Goal: Task Accomplishment & Management: Manage account settings

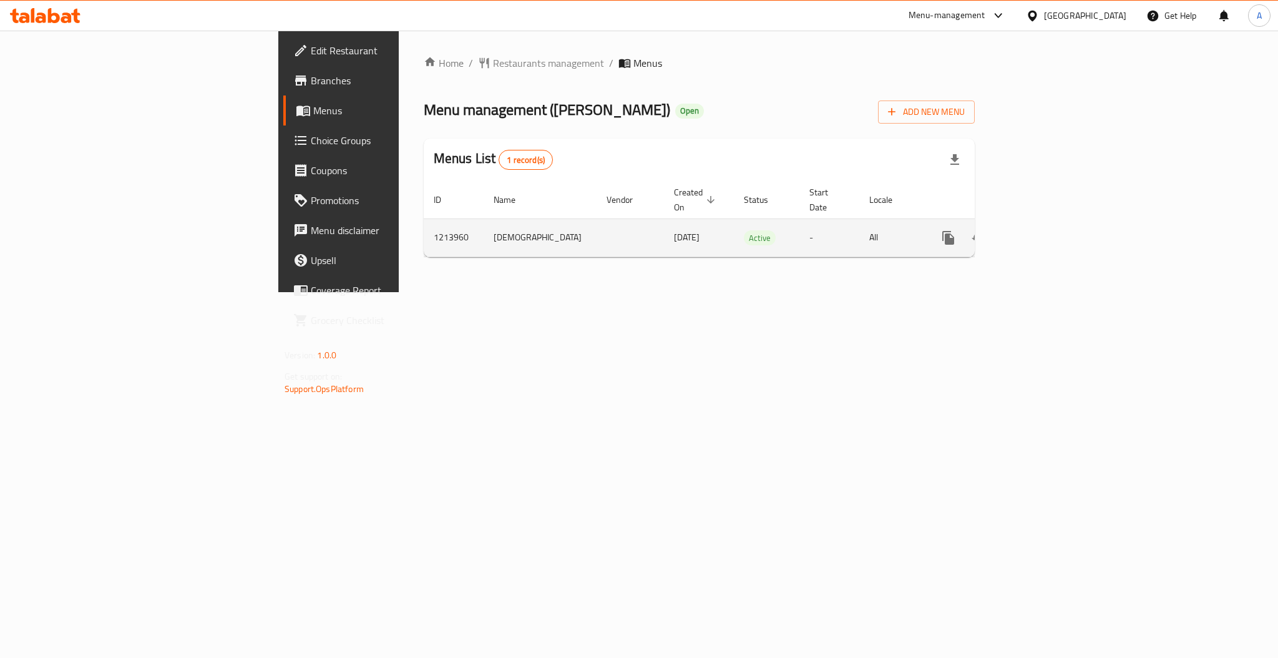
click at [1046, 230] on icon "enhanced table" at bounding box center [1038, 237] width 15 height 15
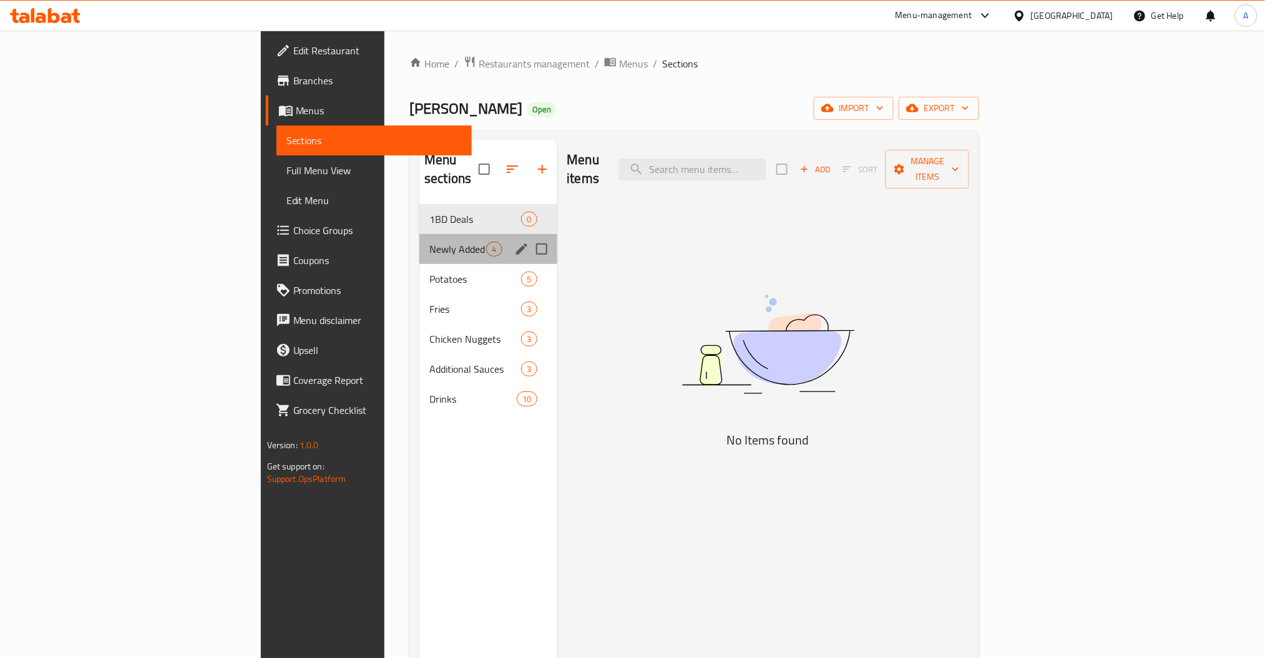
click at [419, 234] on div "Newly Added 4" at bounding box center [487, 249] width 137 height 30
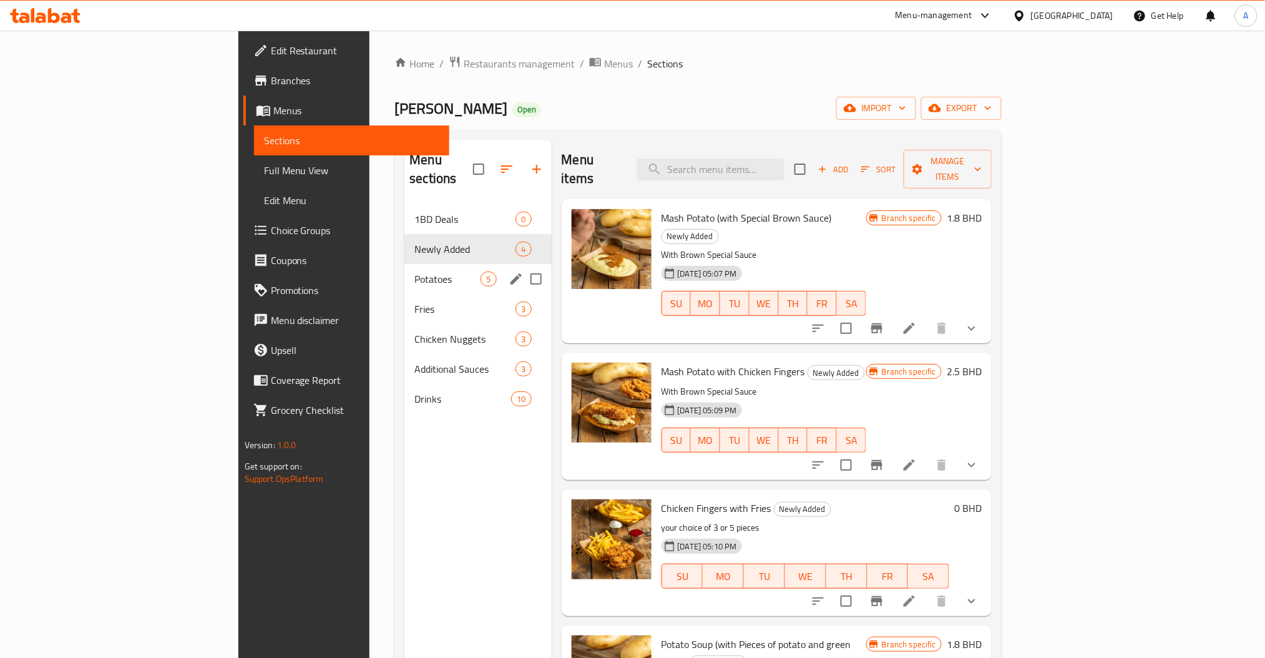
click at [414, 271] on span "Potatoes" at bounding box center [447, 278] width 66 height 15
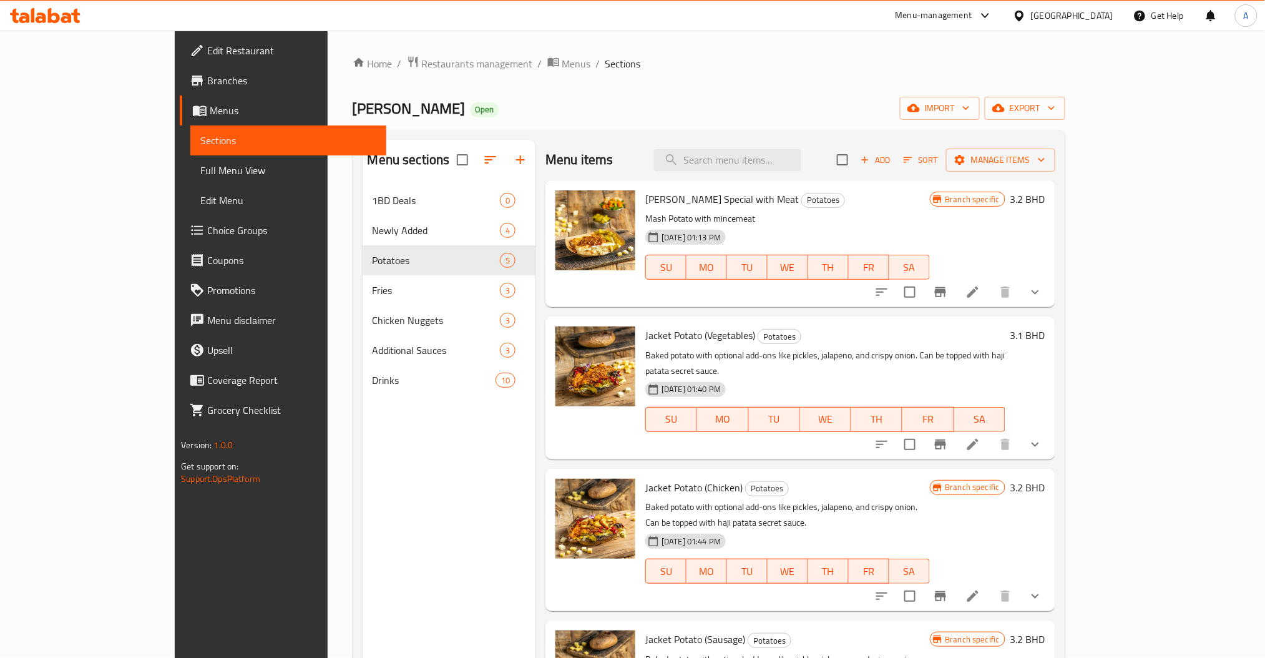
click at [207, 228] on span "Choice Groups" at bounding box center [291, 230] width 169 height 15
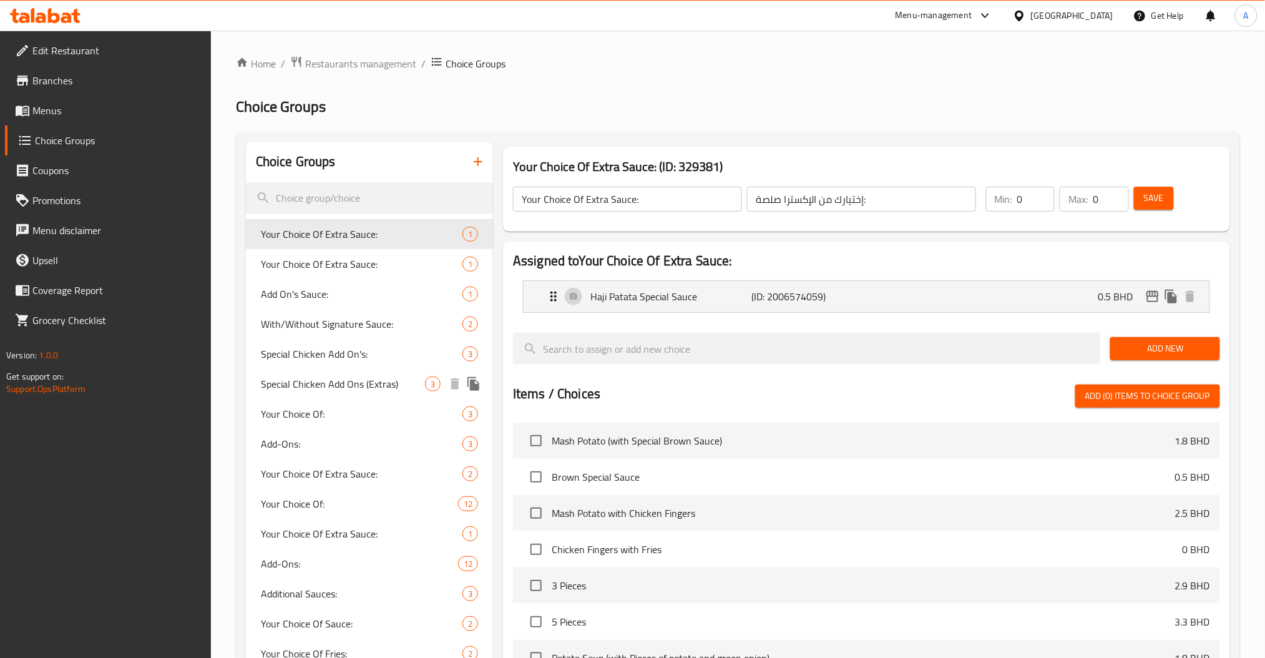
scroll to position [292, 0]
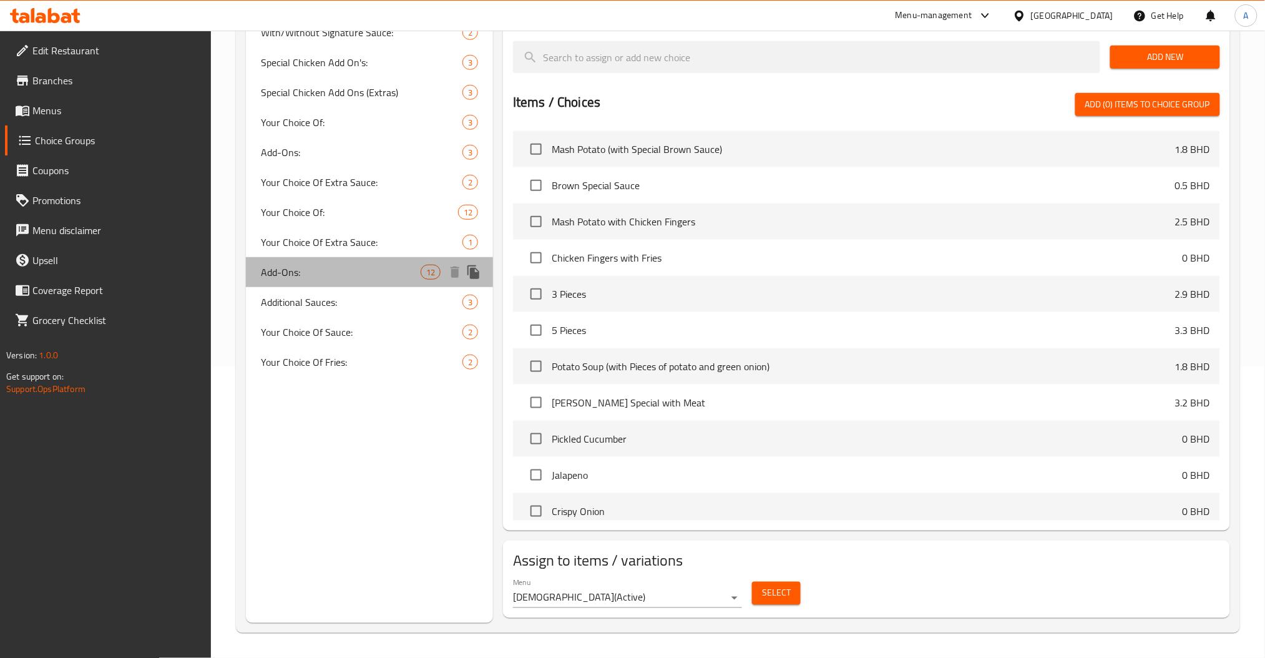
click at [339, 278] on span "Add-Ons:" at bounding box center [341, 272] width 160 height 15
type input "Add-Ons:"
type input "الإضافات:"
type input "12"
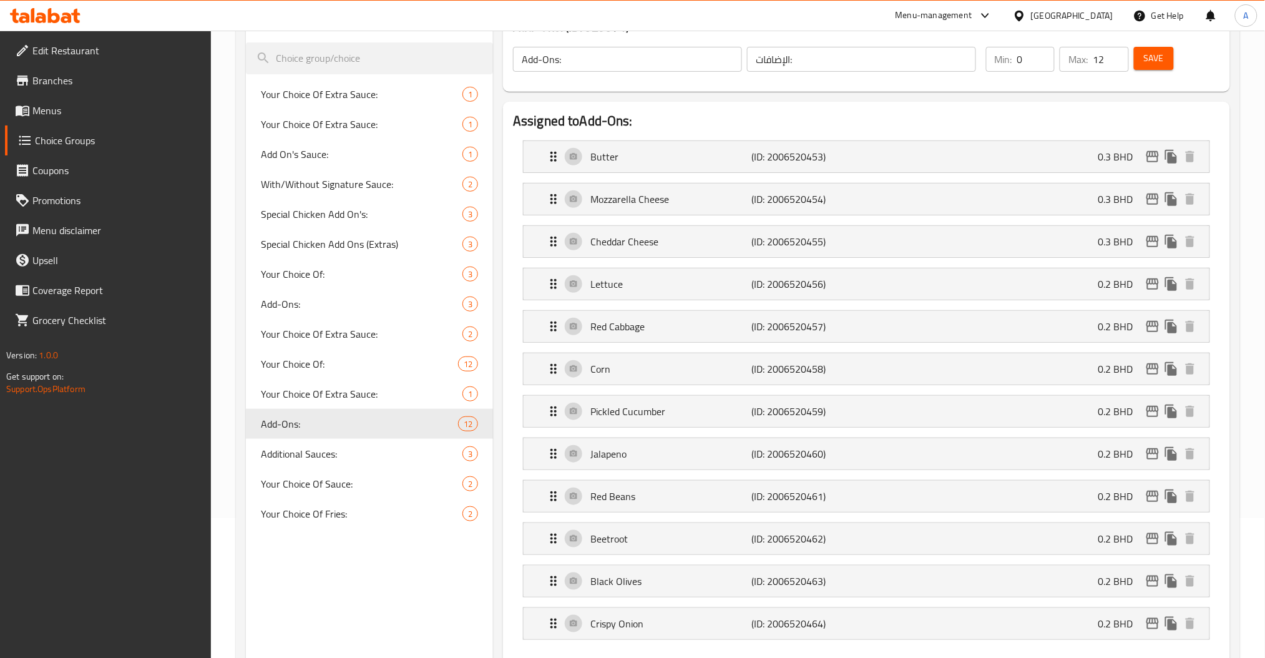
scroll to position [0, 0]
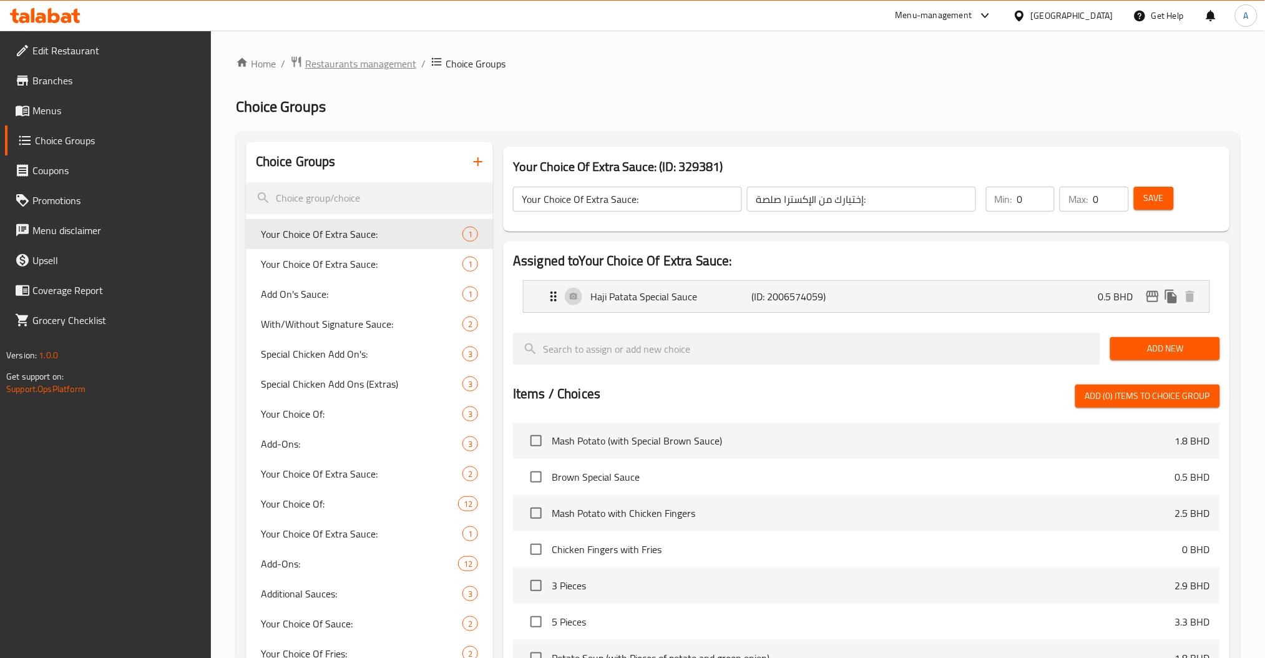
click at [384, 70] on span "Restaurants management" at bounding box center [360, 63] width 111 height 15
click at [57, 114] on span "Menus" at bounding box center [116, 110] width 169 height 15
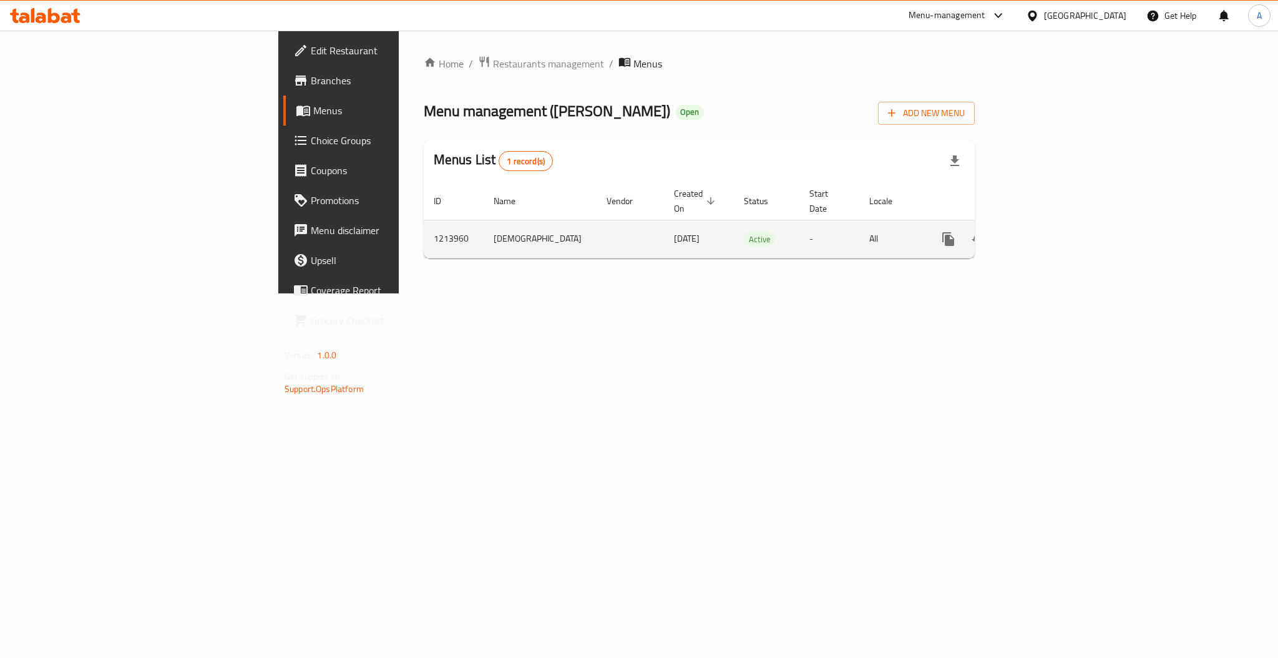
click at [1046, 231] on icon "enhanced table" at bounding box center [1038, 238] width 15 height 15
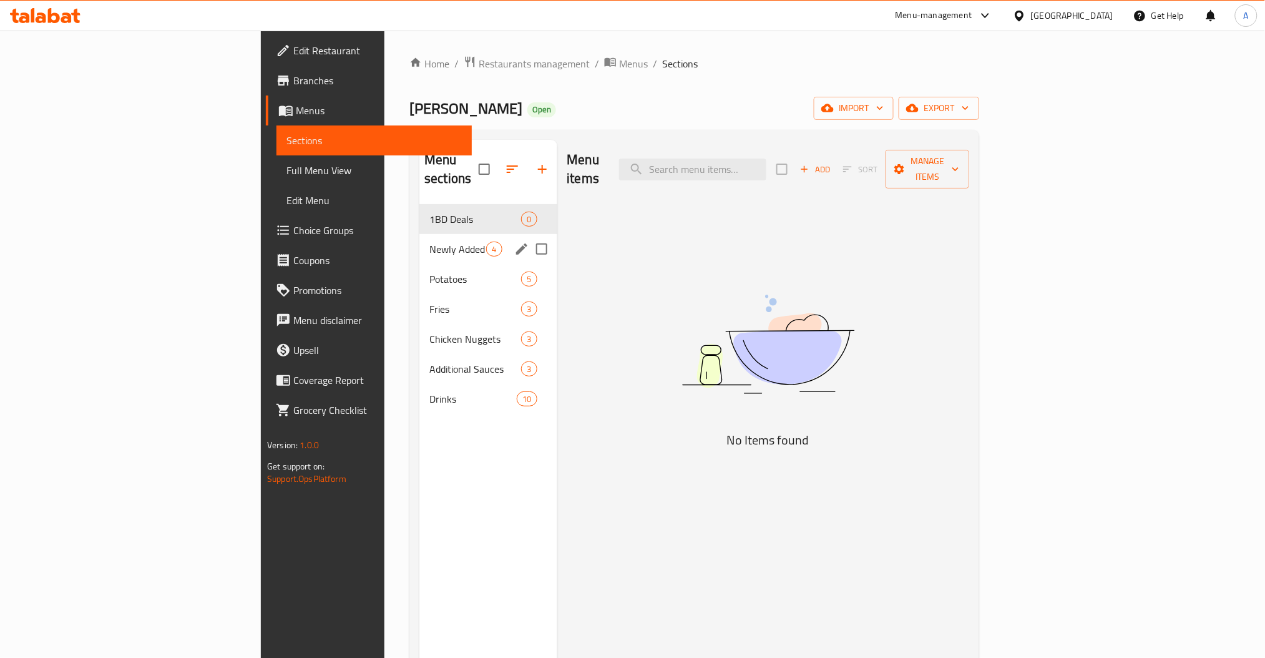
click at [429, 241] on span "Newly Added" at bounding box center [457, 248] width 57 height 15
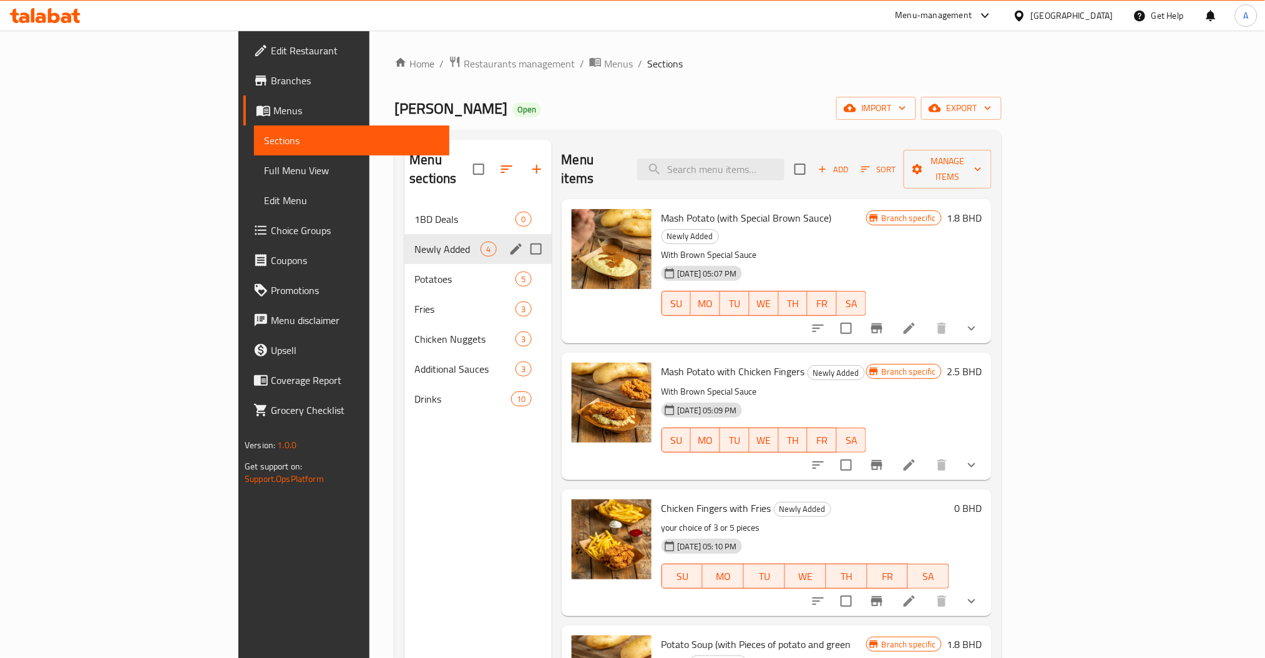
click at [404, 264] on div "Potatoes 5" at bounding box center [477, 279] width 147 height 30
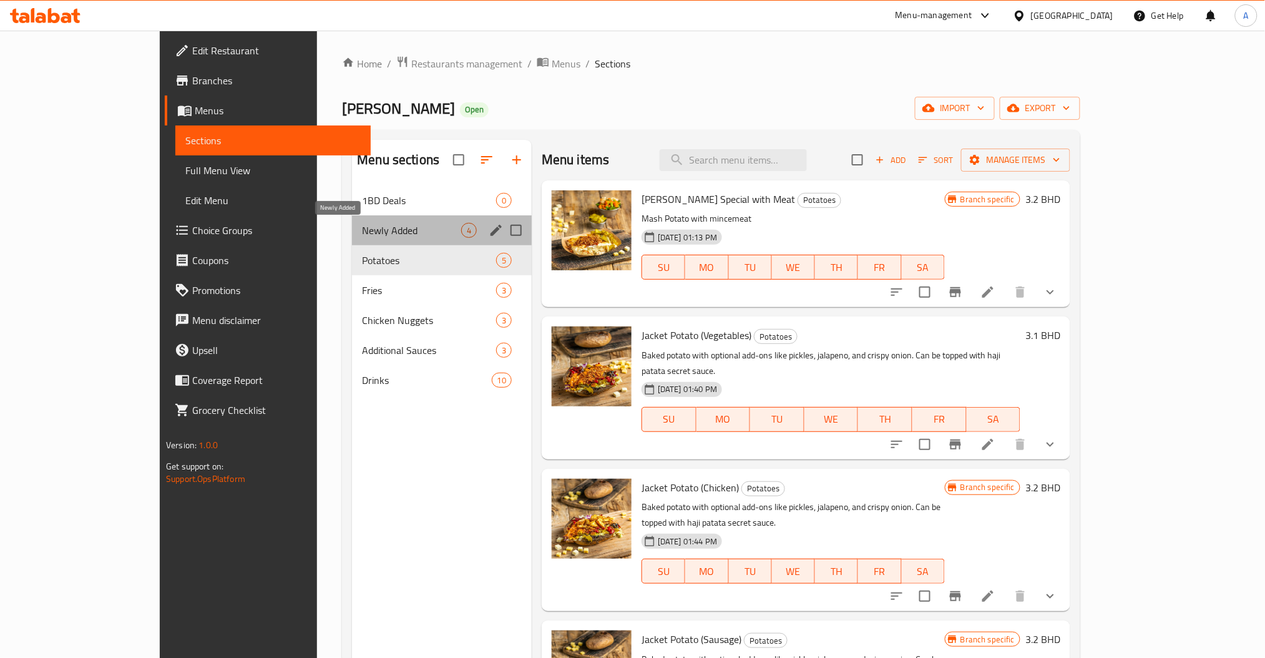
click at [362, 224] on span "Newly Added" at bounding box center [411, 230] width 99 height 15
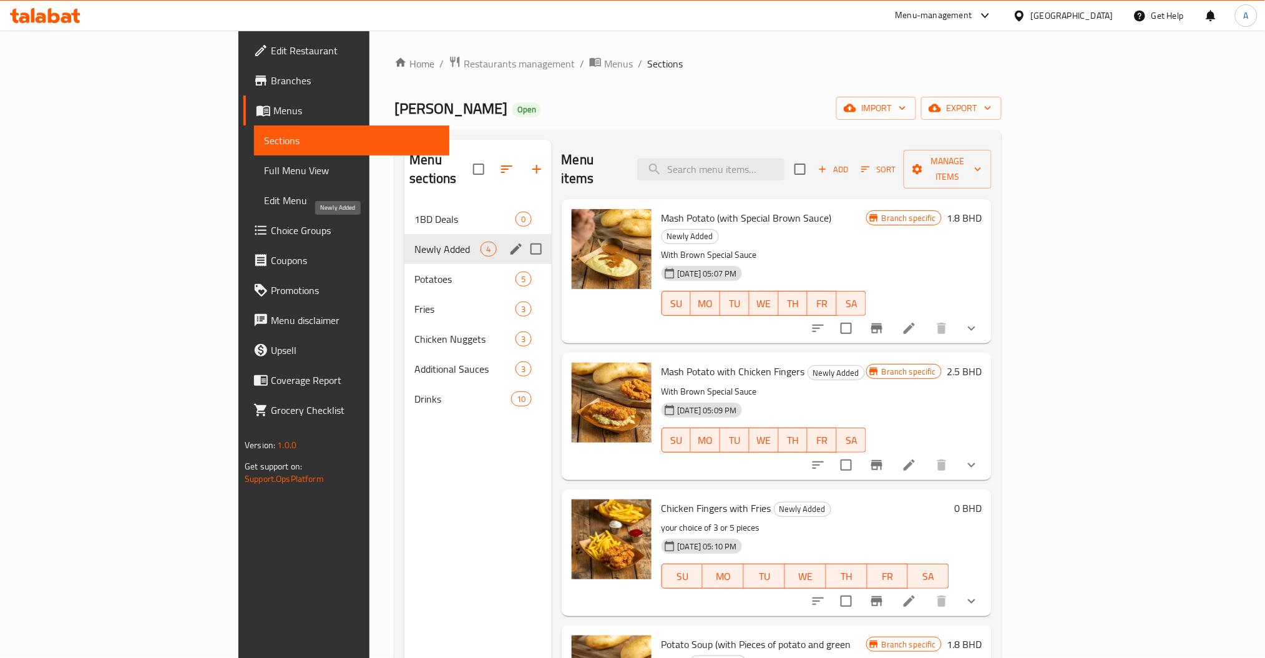
click at [414, 212] on span "1BD Deals" at bounding box center [464, 219] width 101 height 15
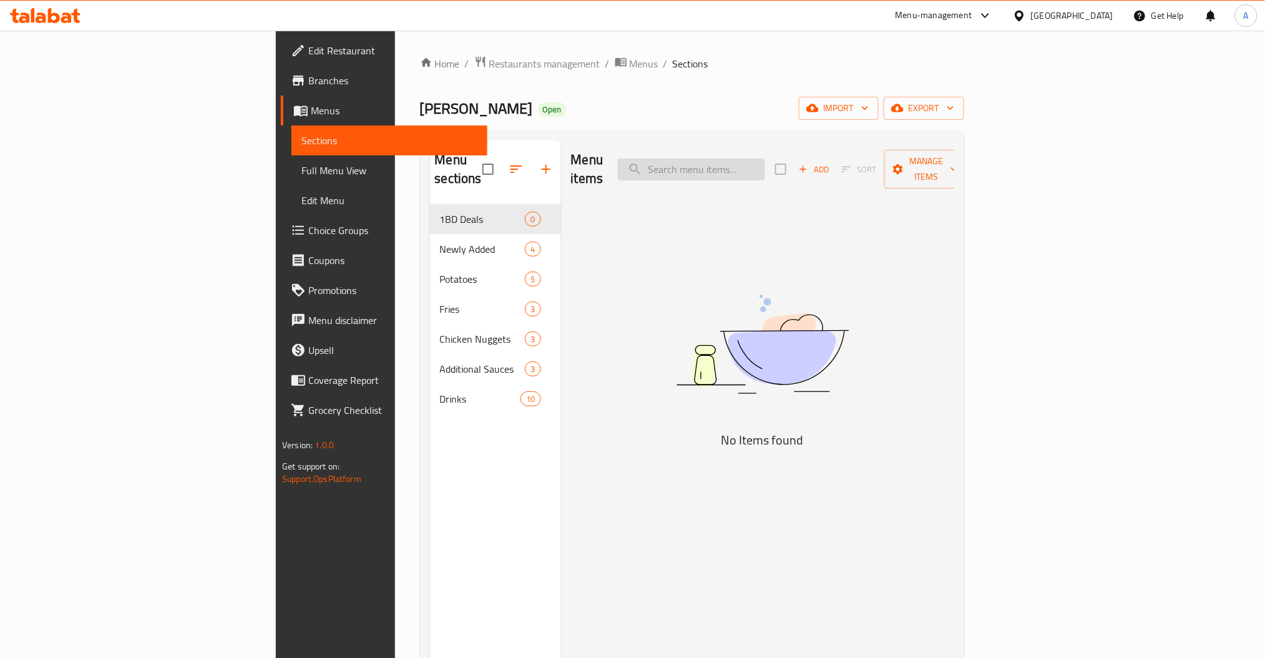
click at [765, 158] on input "search" at bounding box center [691, 169] width 147 height 22
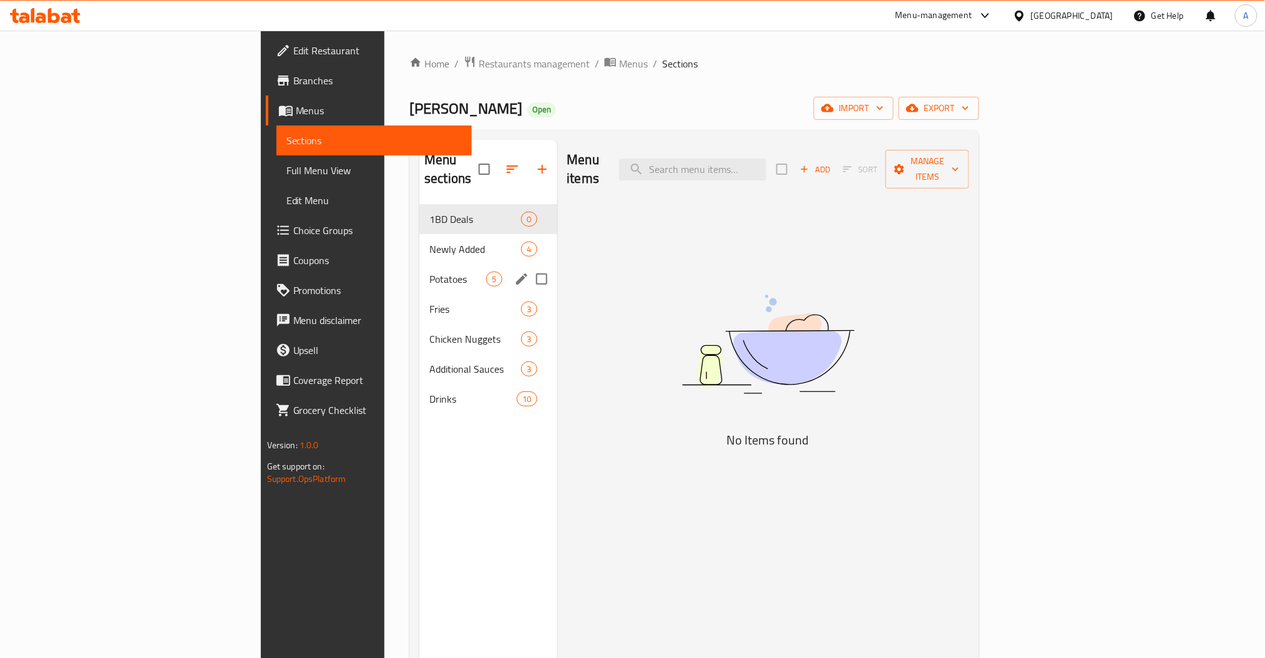
click at [429, 271] on span "Potatoes" at bounding box center [457, 278] width 57 height 15
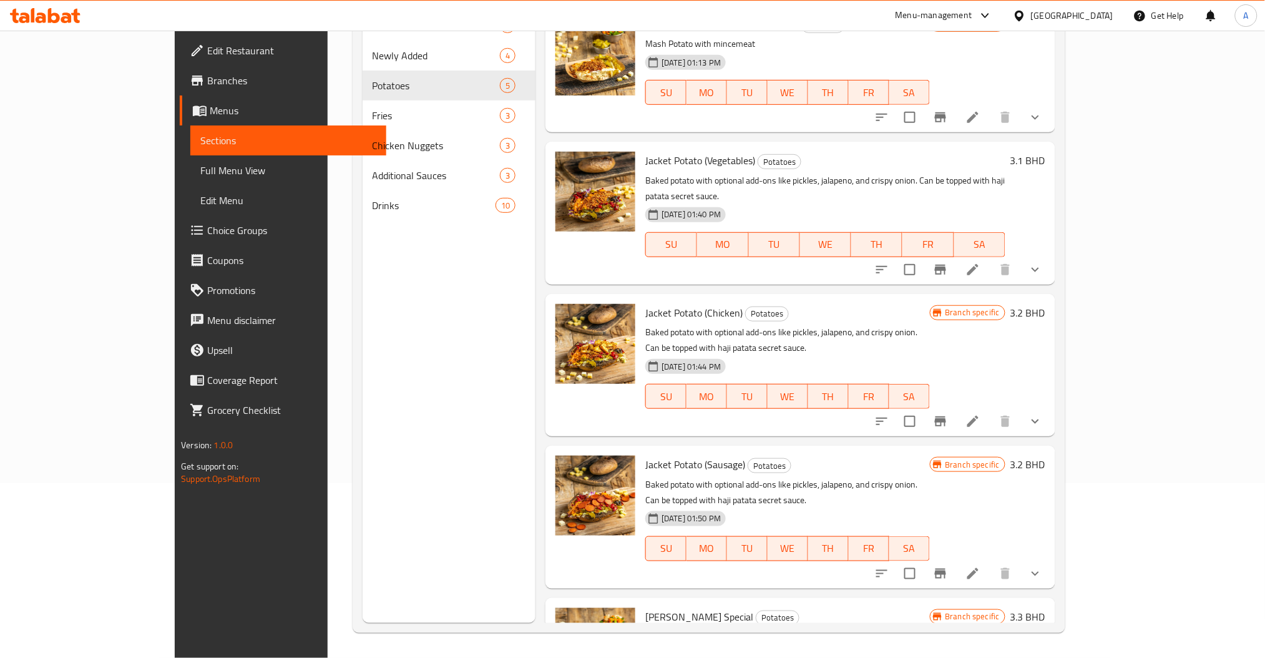
drag, startPoint x: 1126, startPoint y: 488, endPoint x: 1120, endPoint y: 528, distance: 40.3
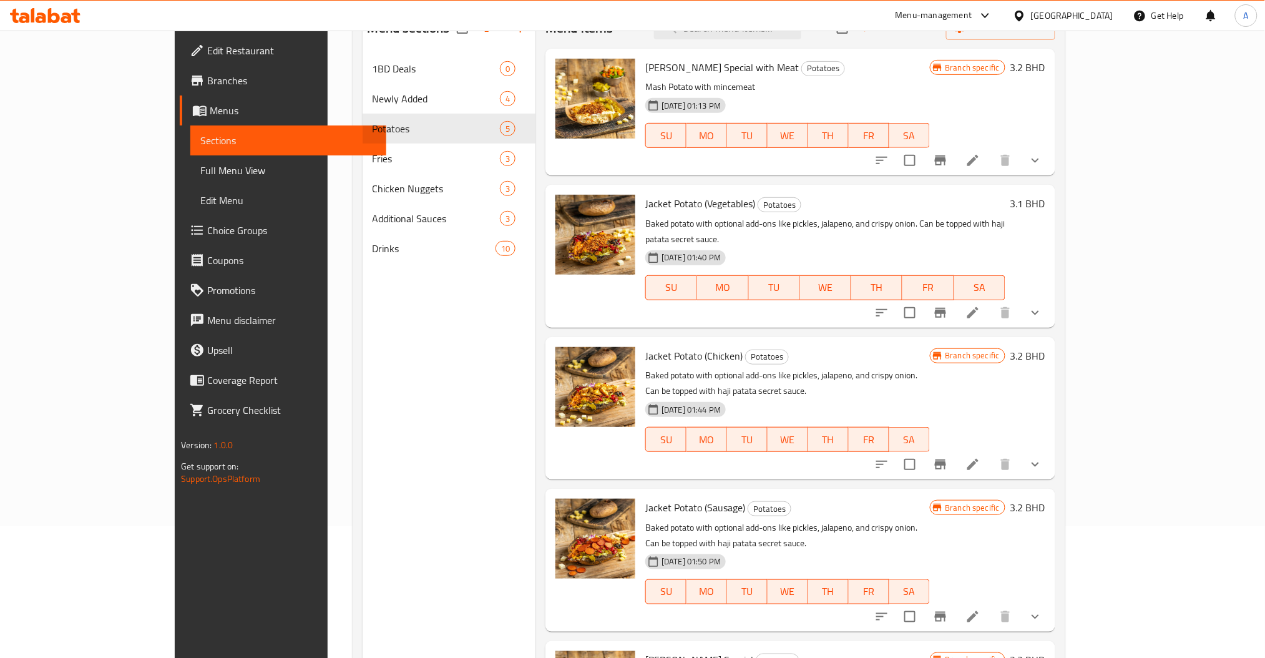
scroll to position [92, 0]
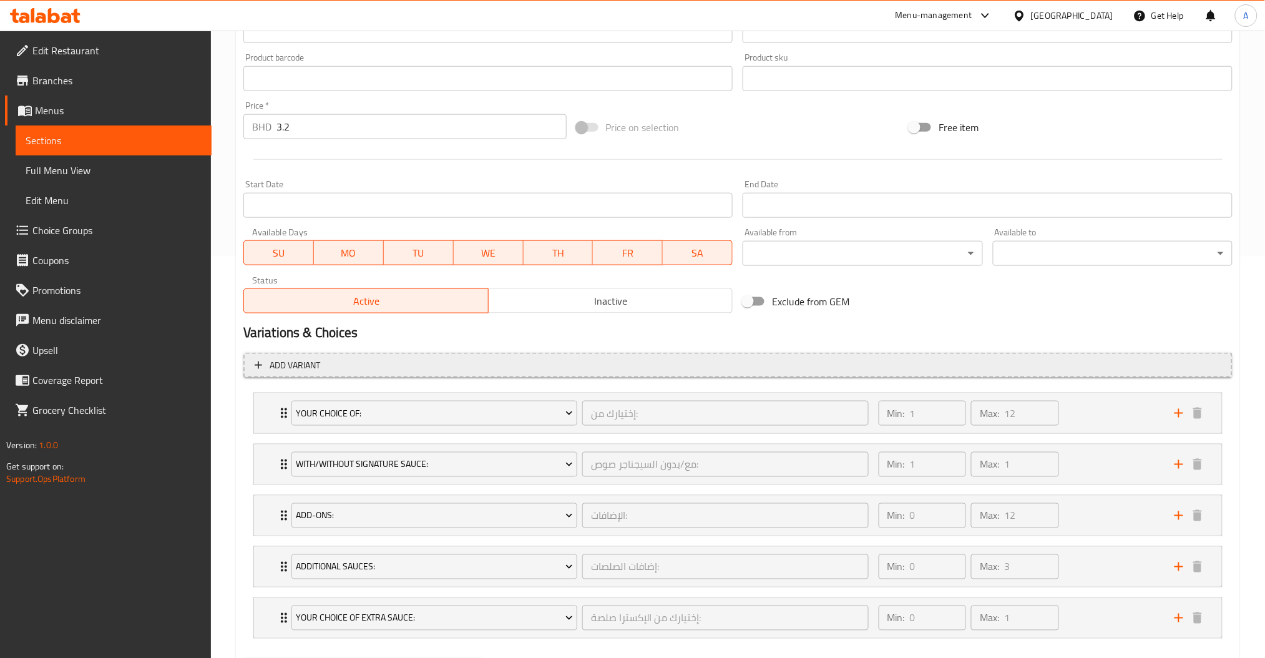
scroll to position [467, 0]
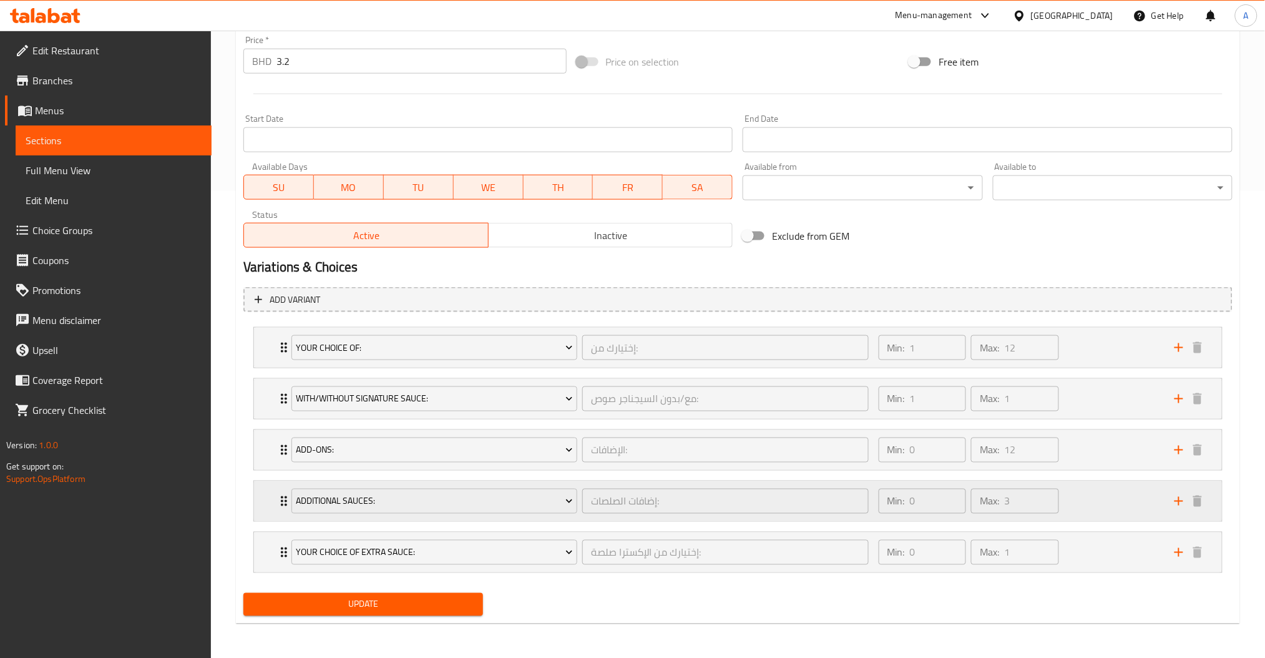
click at [1091, 505] on div "Min: 0 ​ Max: 3 ​" at bounding box center [1019, 501] width 296 height 40
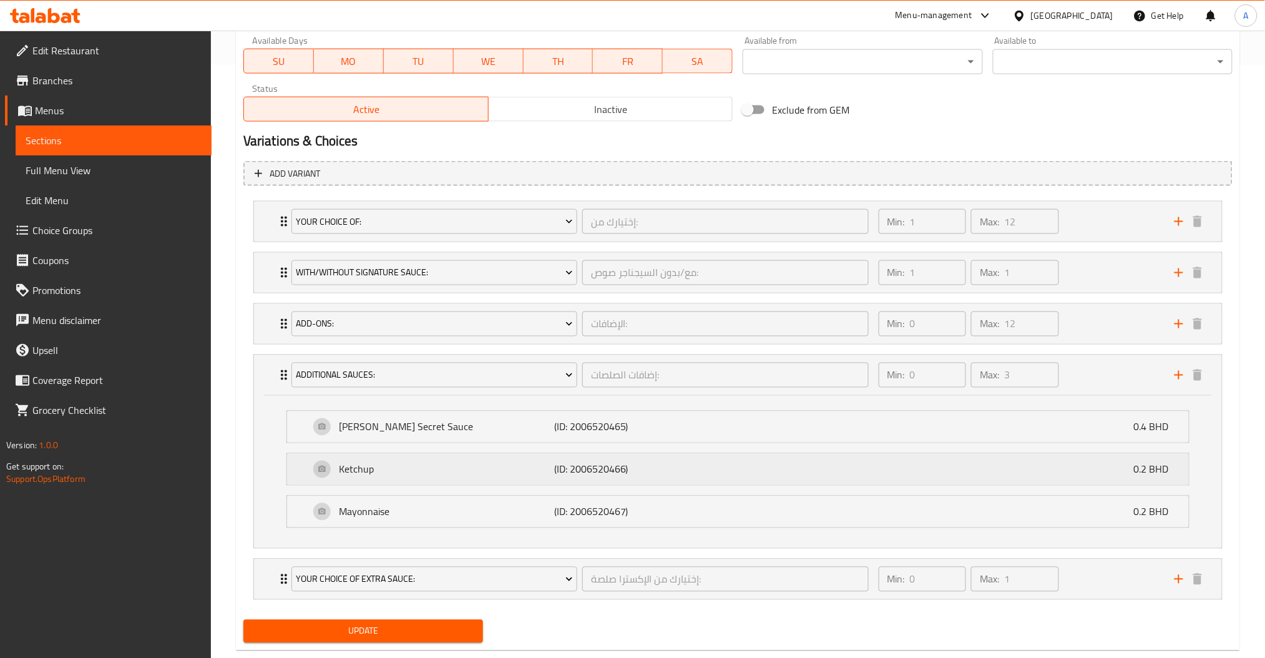
scroll to position [620, 0]
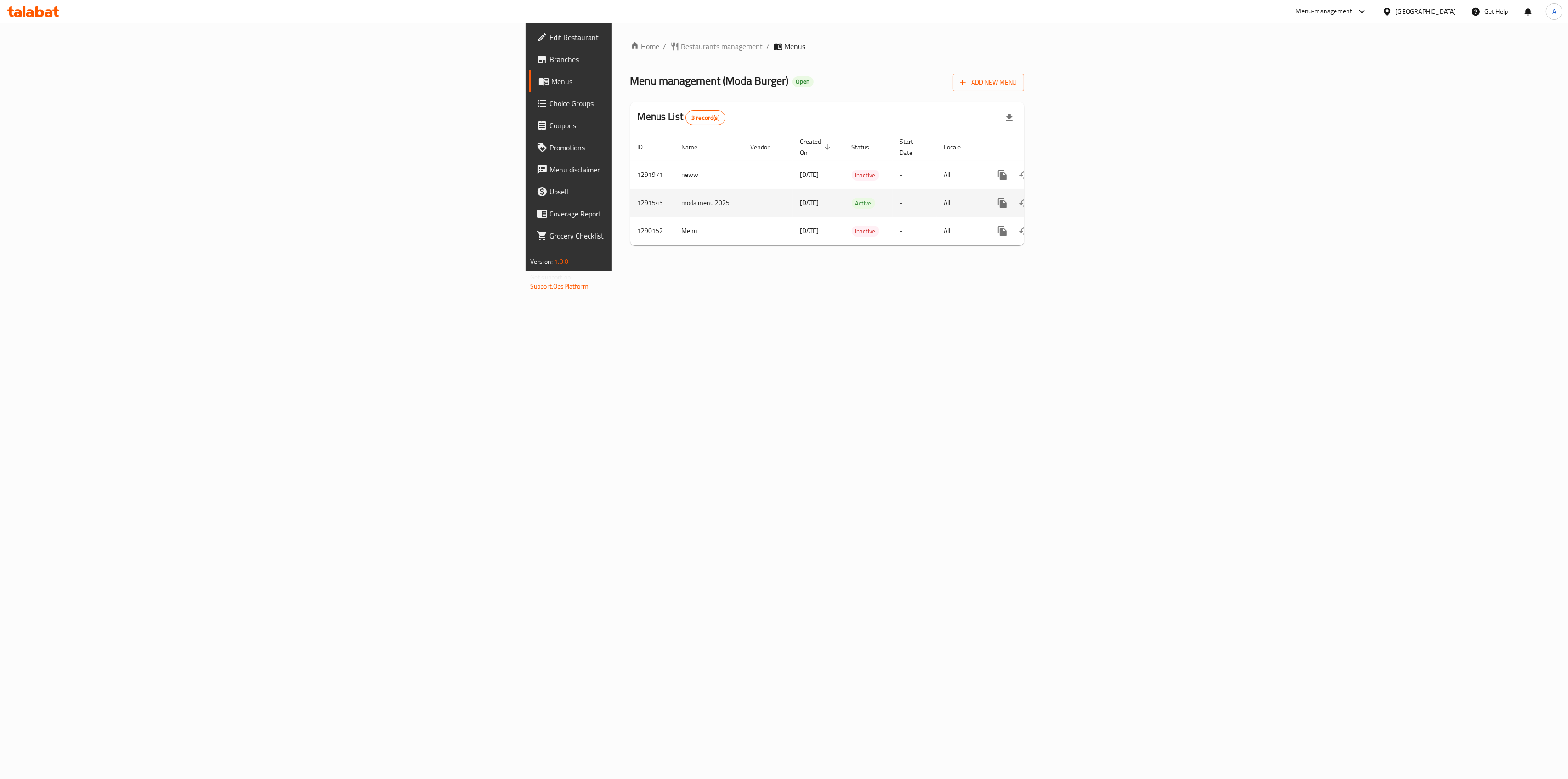
click at [1080, 192] on link "enhanced table" at bounding box center [1069, 203] width 22 height 22
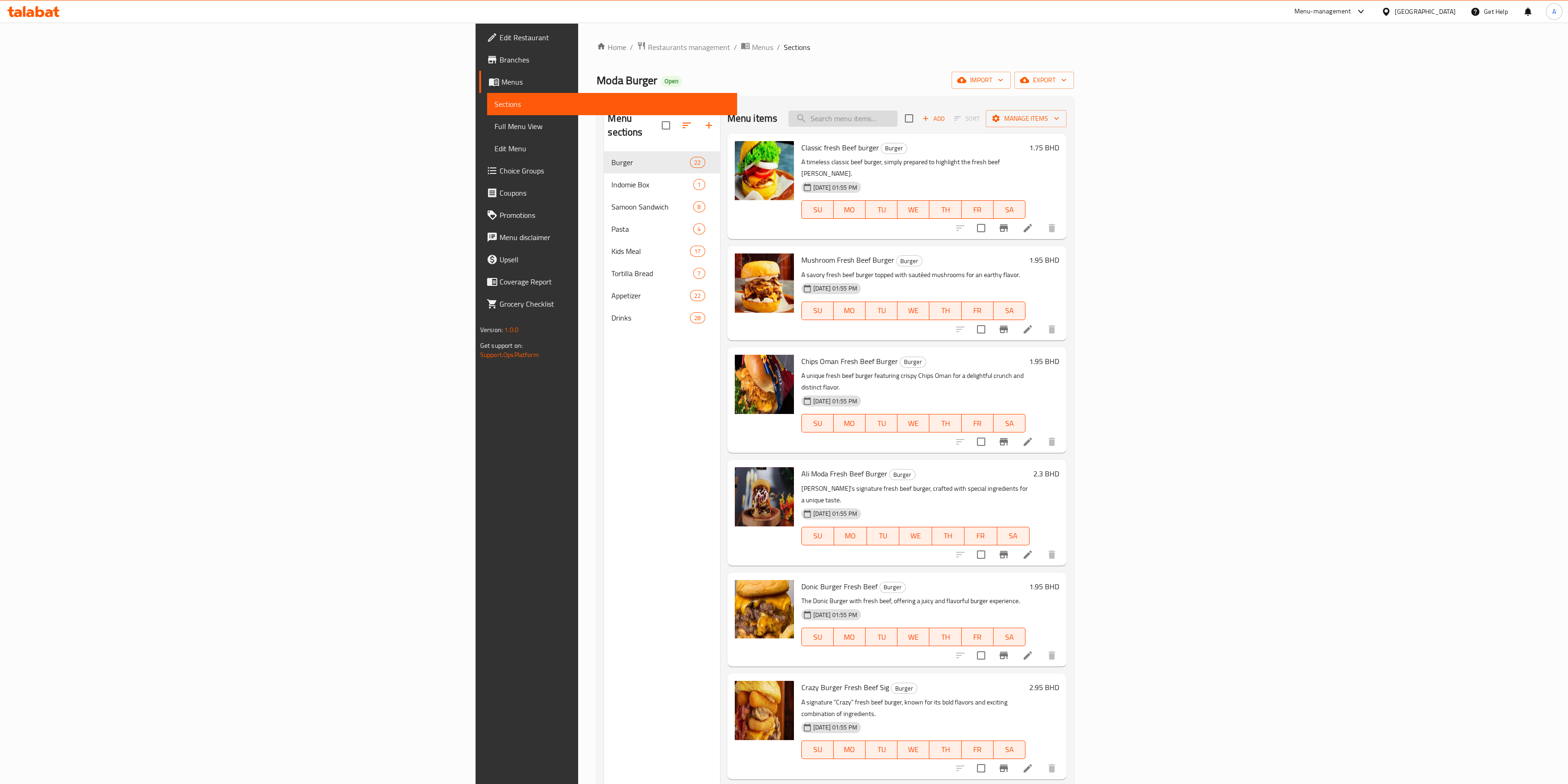
click at [898, 119] on input "search" at bounding box center [842, 119] width 109 height 16
click at [898, 111] on input "search" at bounding box center [842, 119] width 109 height 16
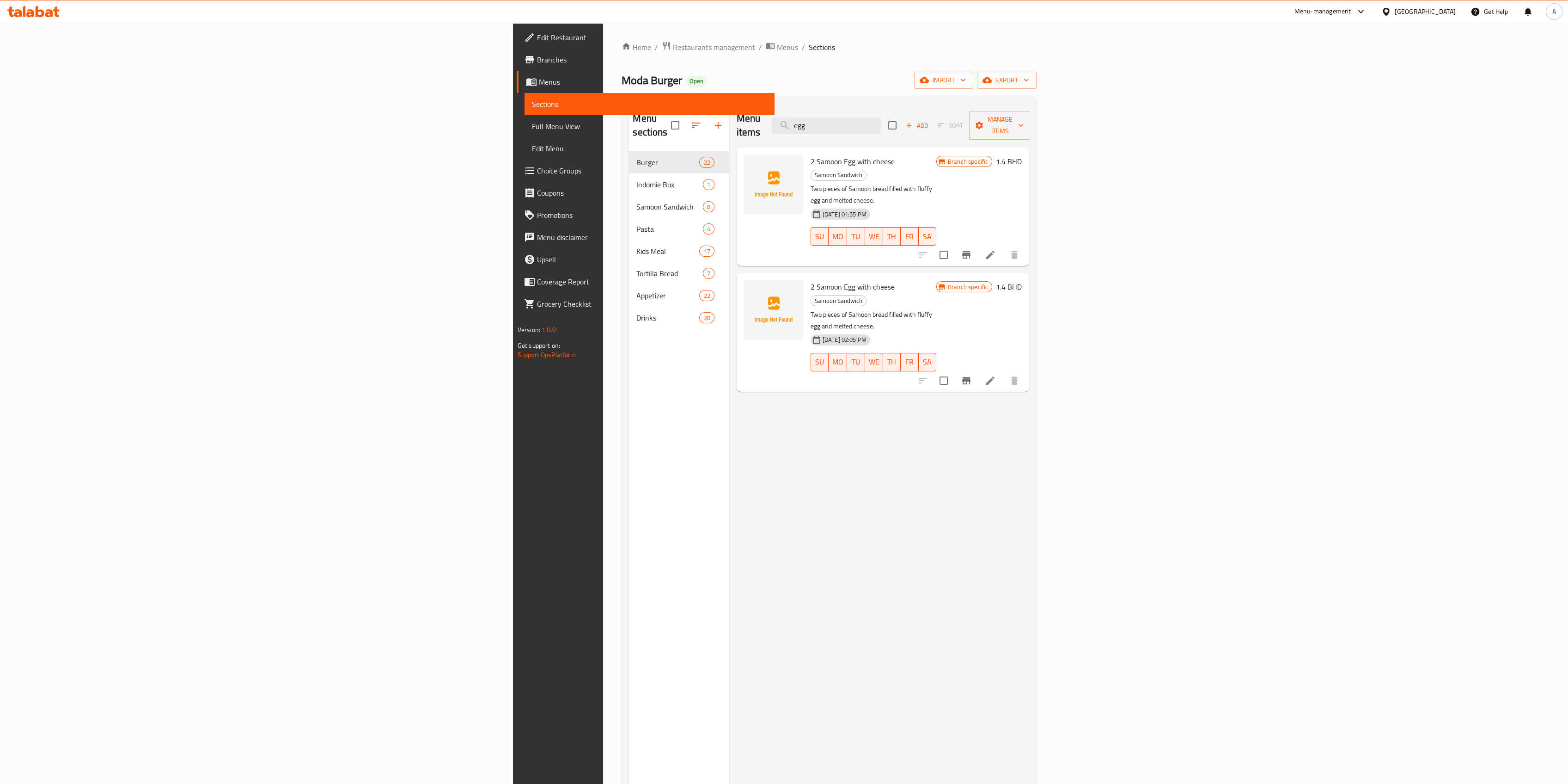
drag, startPoint x: 1015, startPoint y: 114, endPoint x: 903, endPoint y: 133, distance: 113.6
click at [961, 127] on div "Menu items egg Add Sort Manage items" at bounding box center [883, 125] width 293 height 44
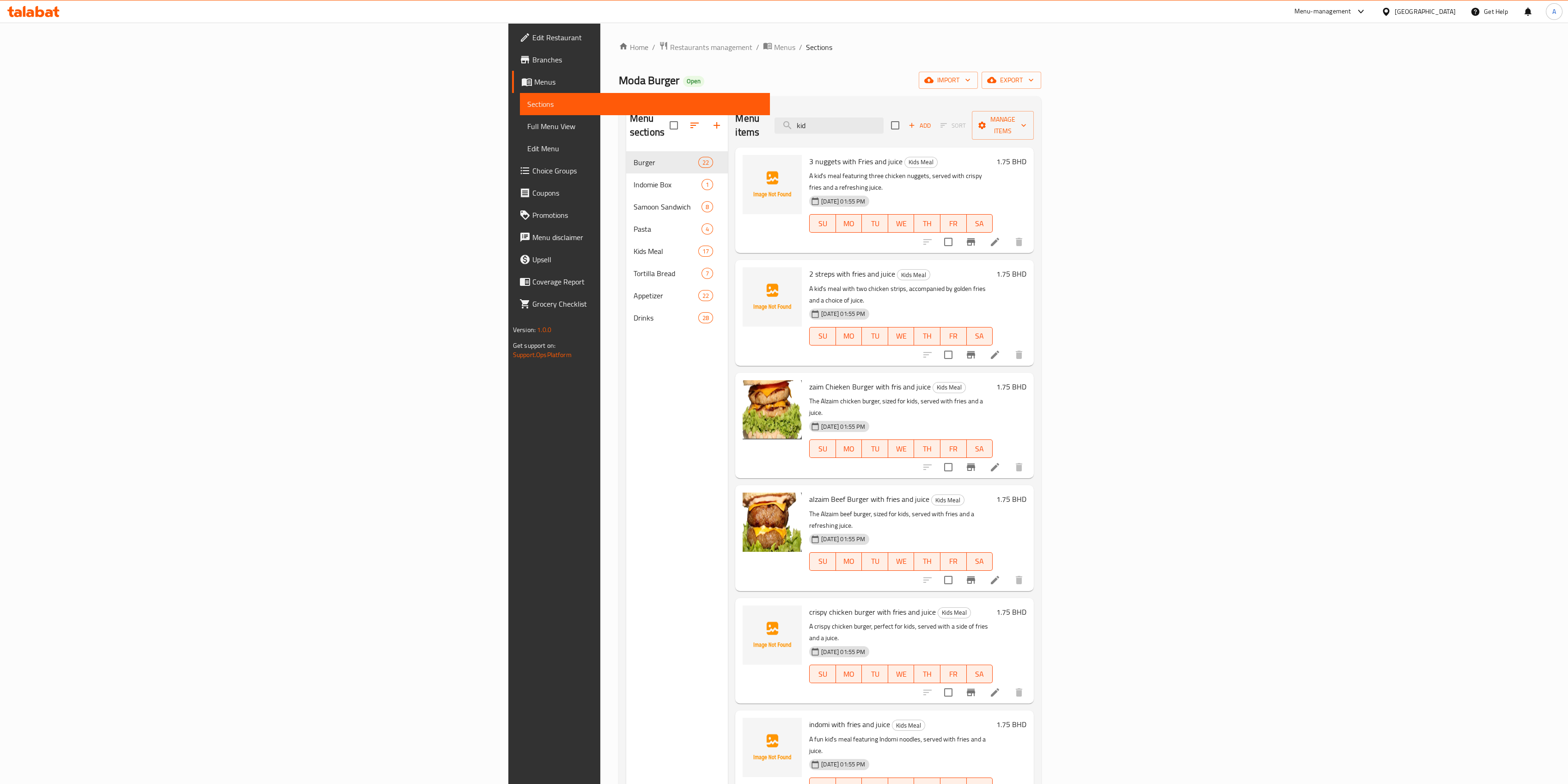
drag, startPoint x: 978, startPoint y: 124, endPoint x: 898, endPoint y: 127, distance: 80.1
click at [913, 127] on div "Menu items kid Add Sort Manage items" at bounding box center [884, 125] width 298 height 44
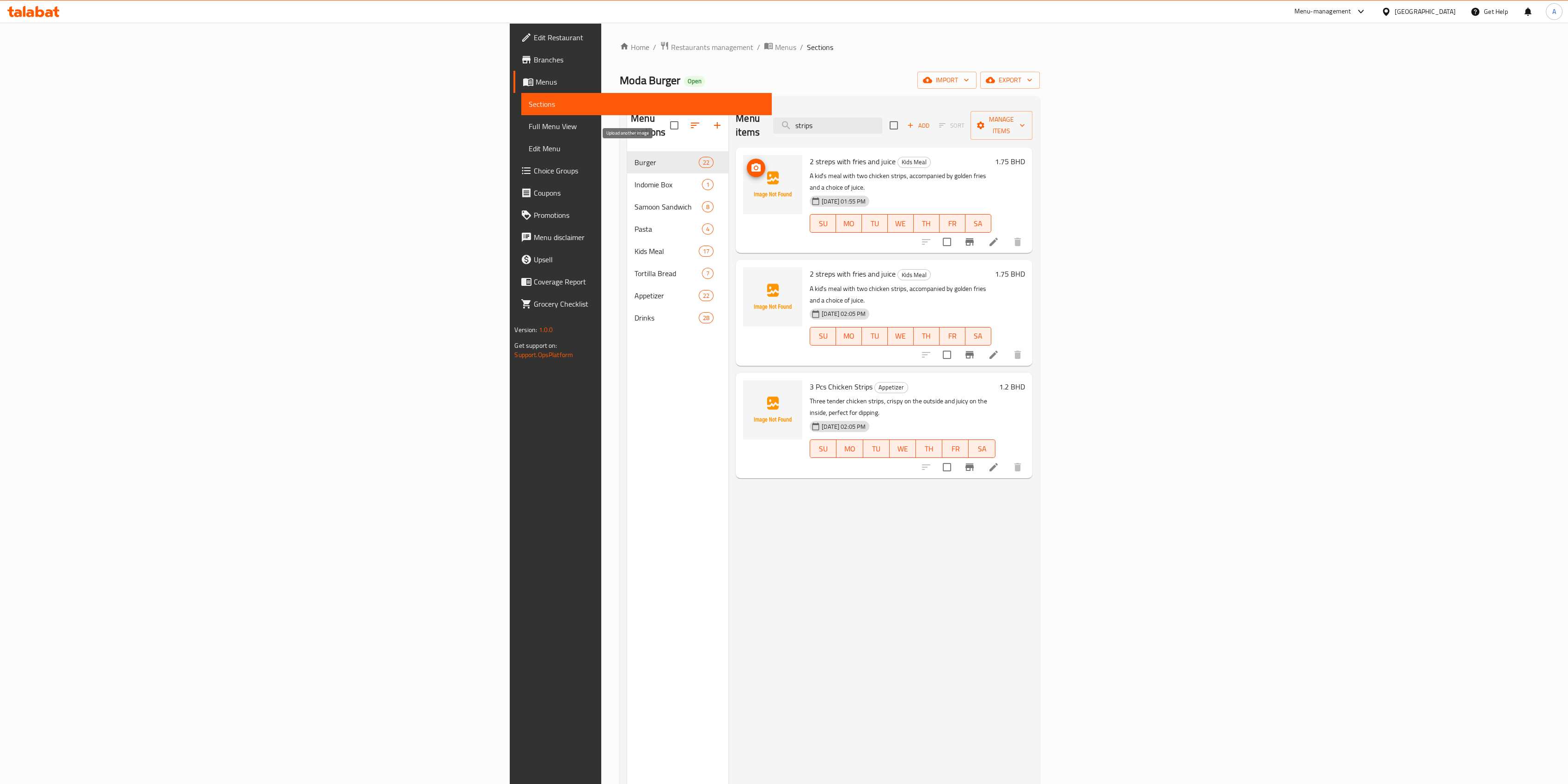
click at [747, 162] on span "upload picture" at bounding box center [755, 167] width 19 height 11
click at [747, 275] on span "upload picture" at bounding box center [755, 280] width 19 height 11
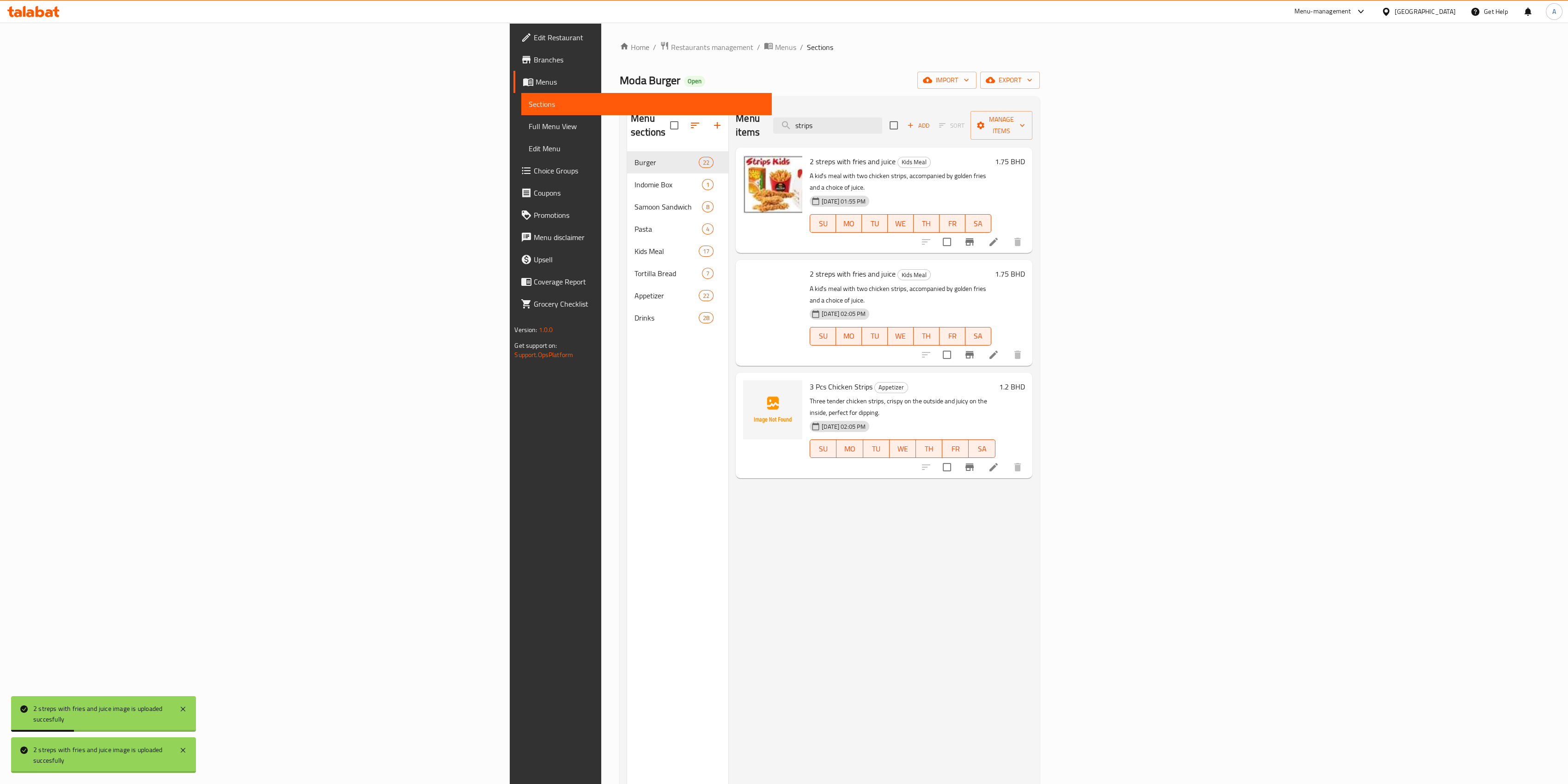
drag, startPoint x: 1028, startPoint y: 122, endPoint x: 924, endPoint y: 131, distance: 104.4
click at [927, 131] on div "Menu items strips Add Sort Manage items" at bounding box center [884, 125] width 296 height 44
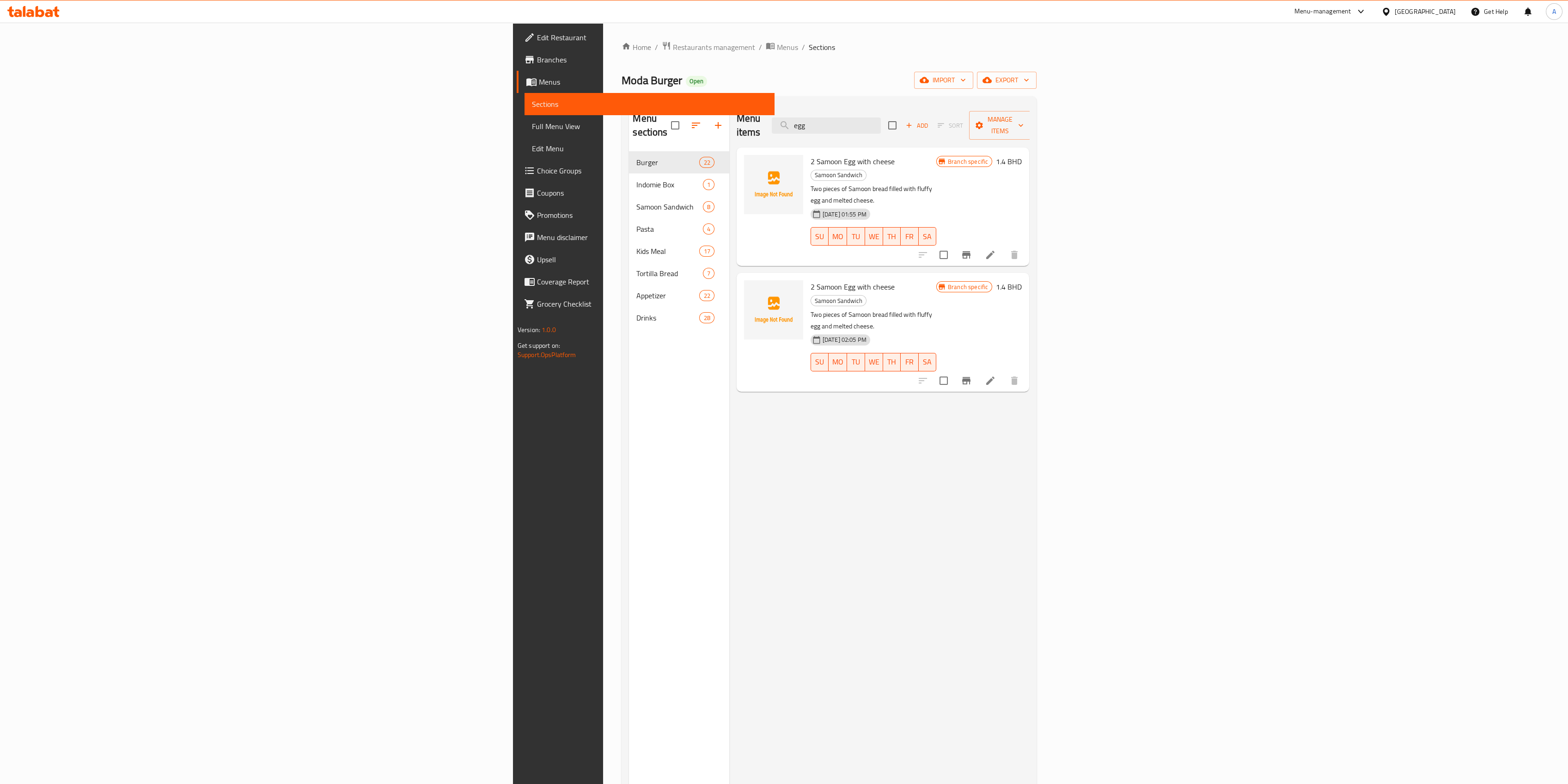
type input "egg"
click at [673, 49] on span "Restaurants management" at bounding box center [713, 47] width 82 height 11
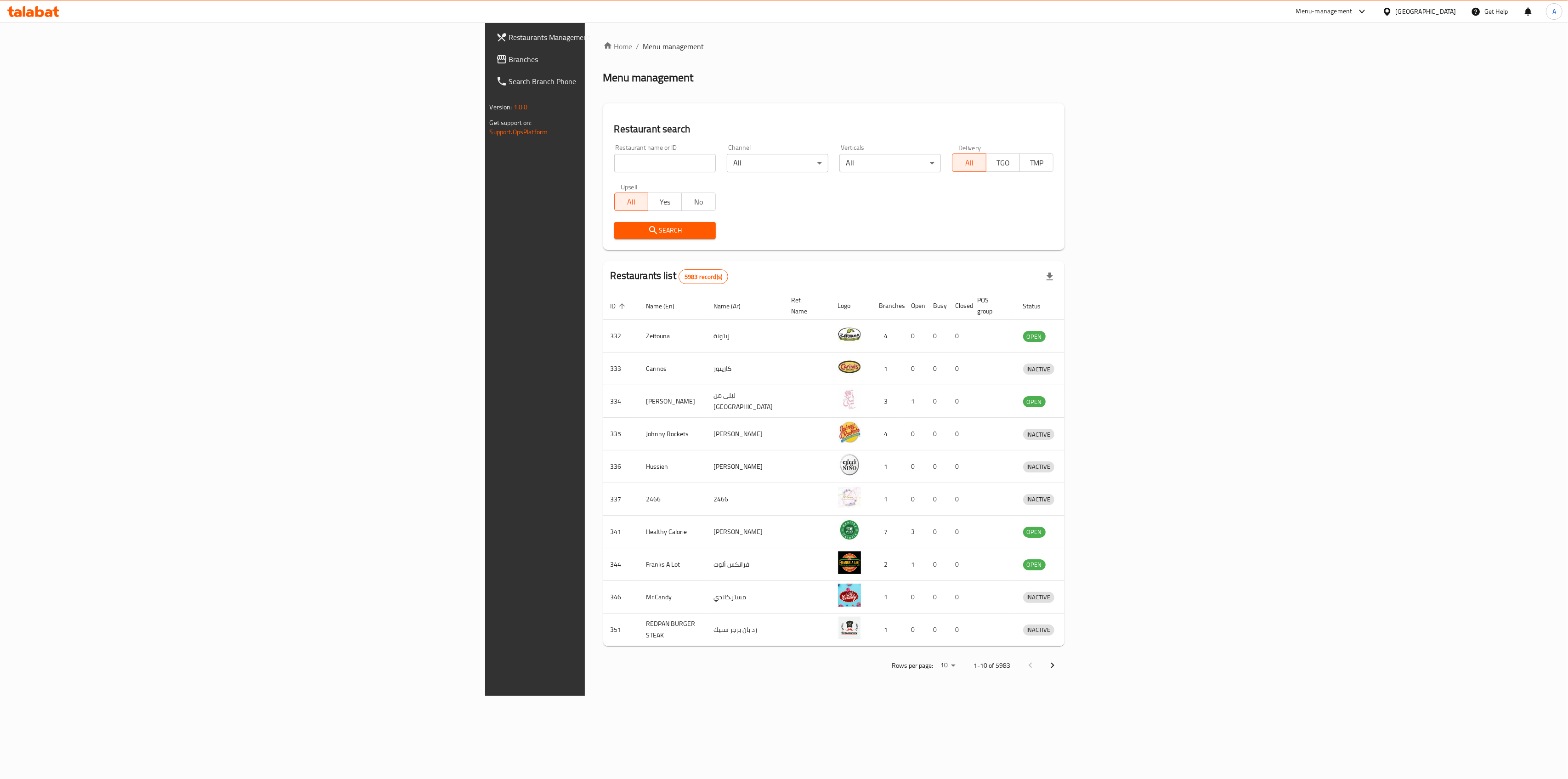
click at [364, 47] on div at bounding box center [784, 390] width 1568 height 779
click at [614, 160] on input "search" at bounding box center [665, 163] width 102 height 18
type input "gyuto"
click button "Search" at bounding box center [665, 230] width 102 height 17
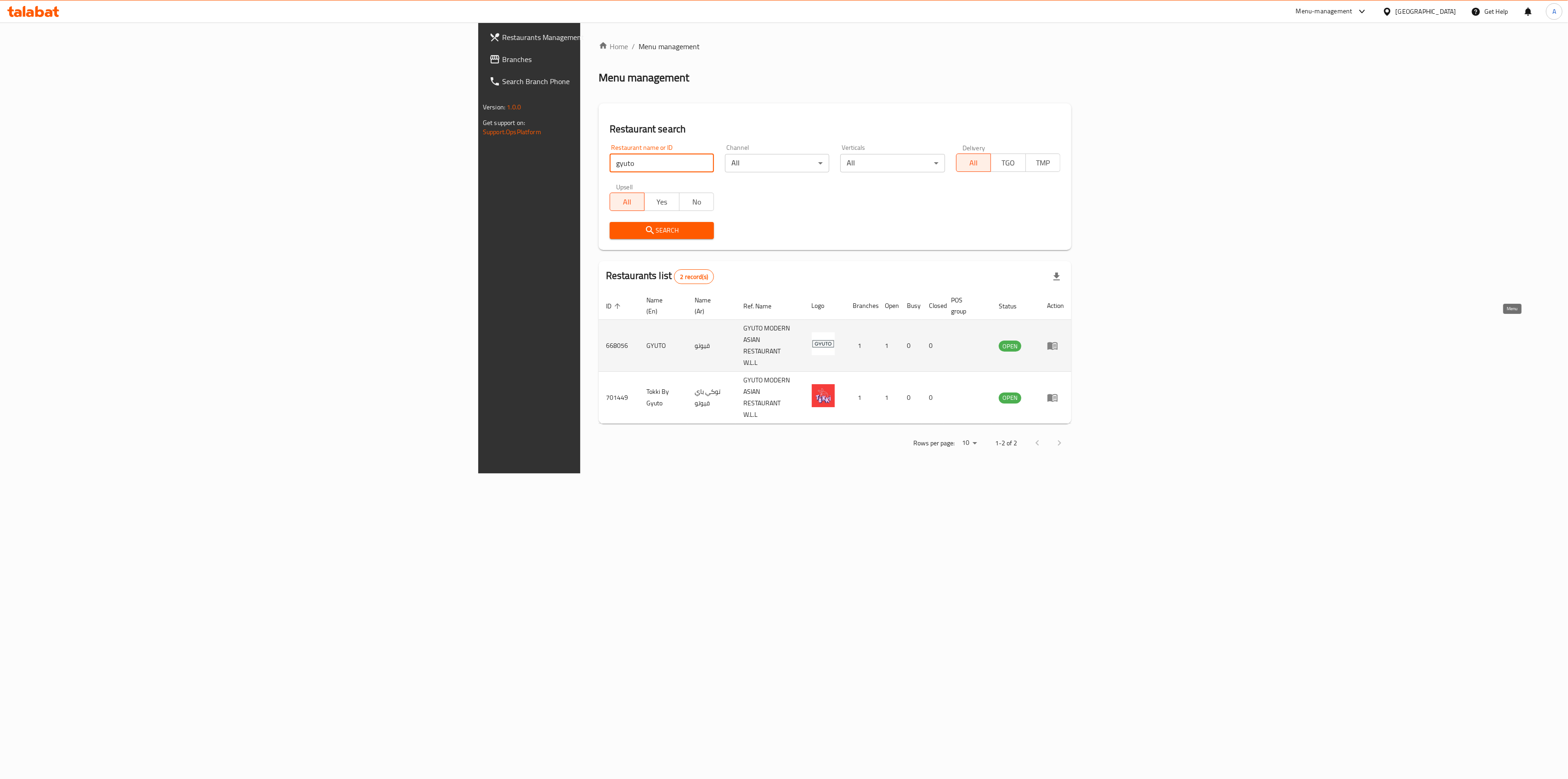
click at [1072, 320] on td "enhanced table" at bounding box center [1055, 345] width 32 height 52
click at [1064, 340] on link "enhanced table" at bounding box center [1055, 345] width 17 height 11
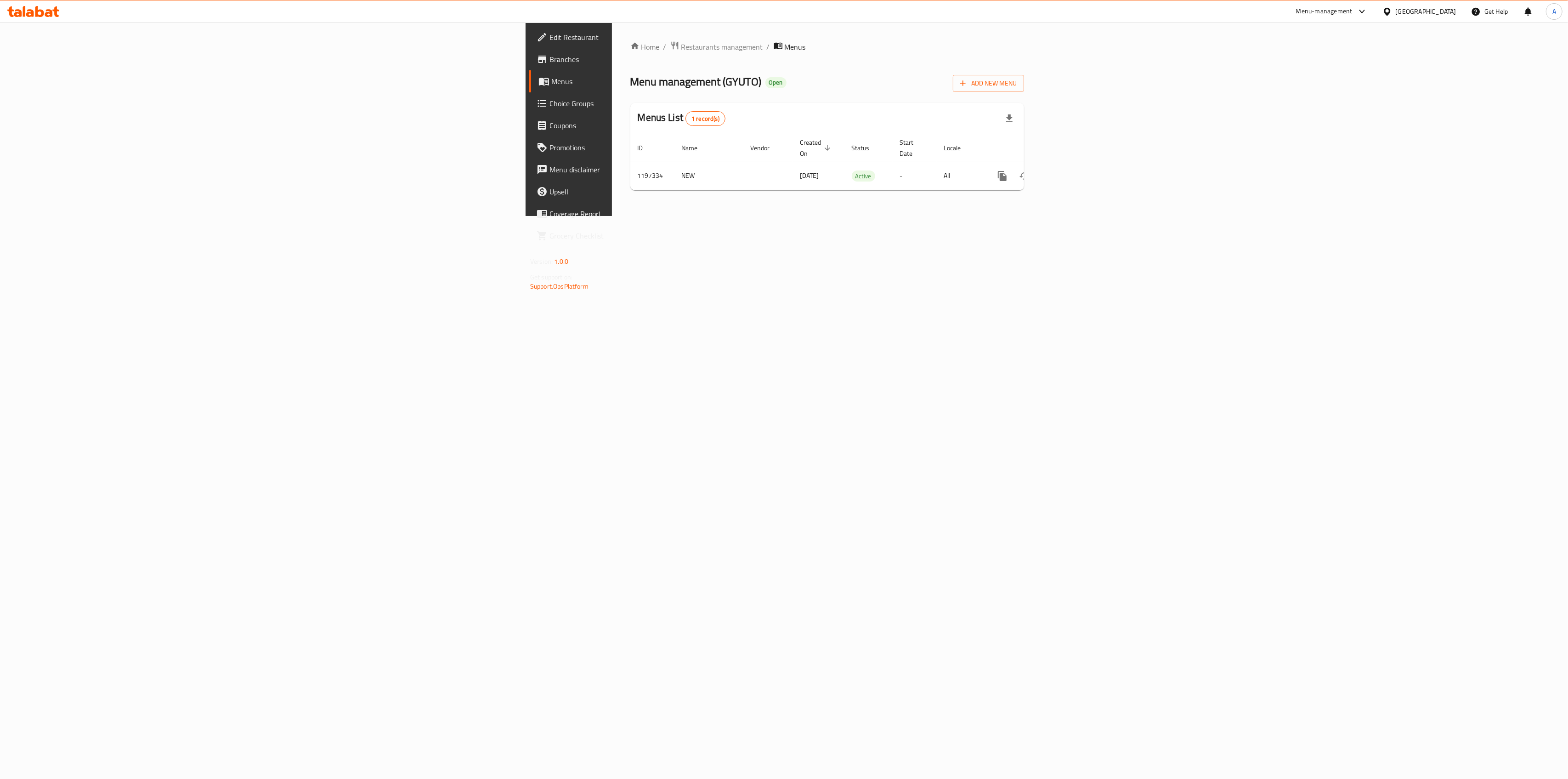
click at [549, 55] on span "Branches" at bounding box center [664, 59] width 231 height 11
